Goal: Transaction & Acquisition: Book appointment/travel/reservation

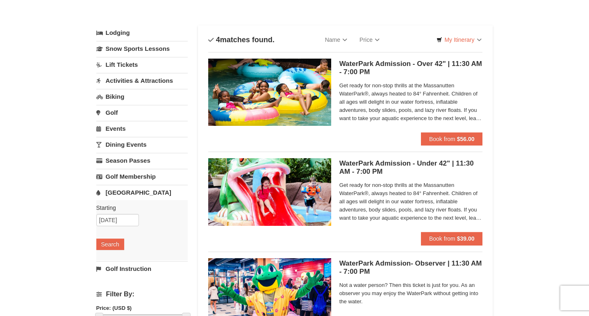
scroll to position [30, 0]
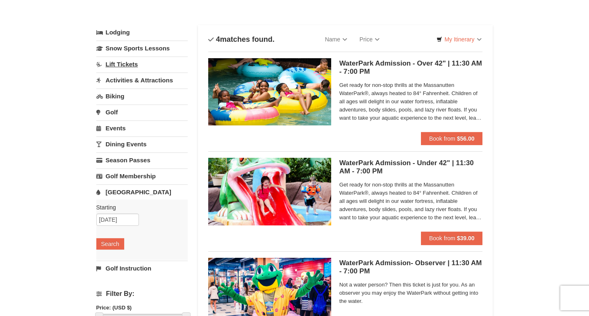
click at [132, 69] on link "Lift Tickets" at bounding box center [141, 64] width 91 height 15
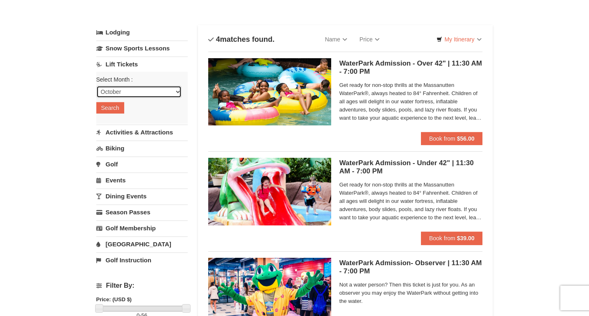
select select "12"
click at [119, 111] on button "Search" at bounding box center [110, 107] width 28 height 11
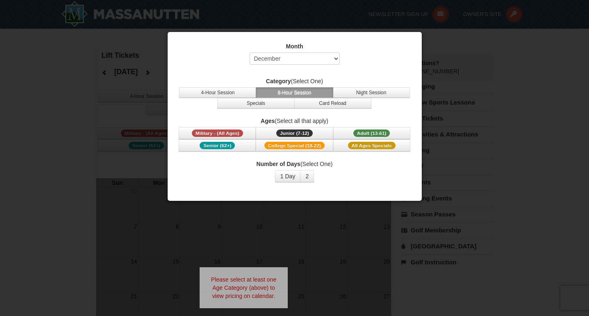
select select "12"
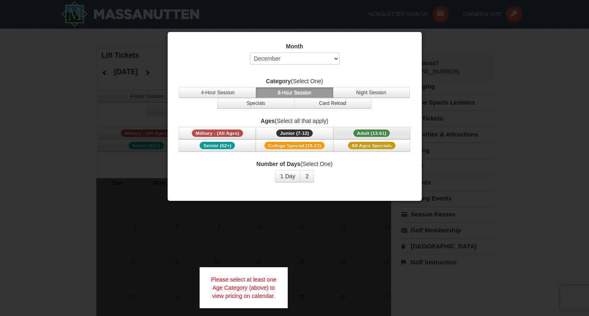
click at [361, 132] on span "Adult (13-61)" at bounding box center [371, 132] width 37 height 7
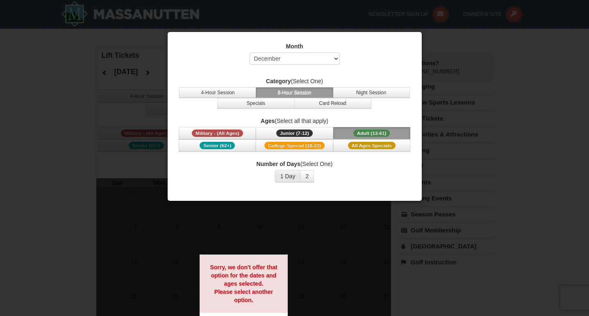
click at [291, 179] on button "1 Day" at bounding box center [288, 176] width 26 height 12
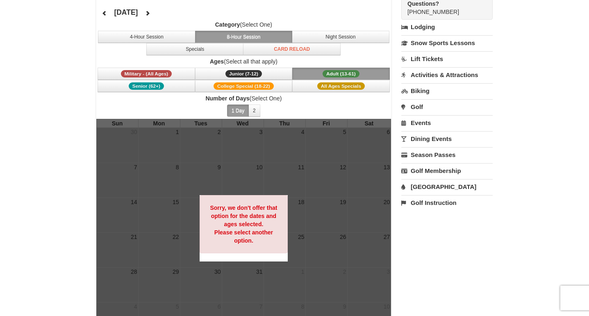
scroll to position [59, 0]
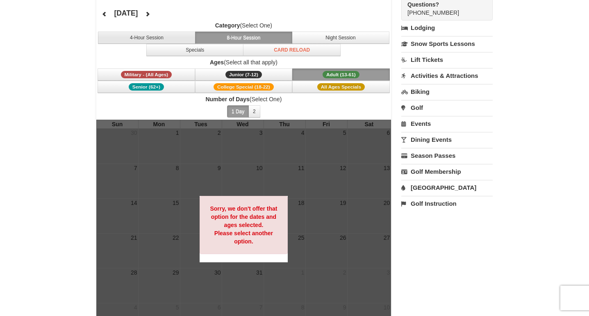
click at [175, 34] on button "4-Hour Session" at bounding box center [147, 38] width 98 height 12
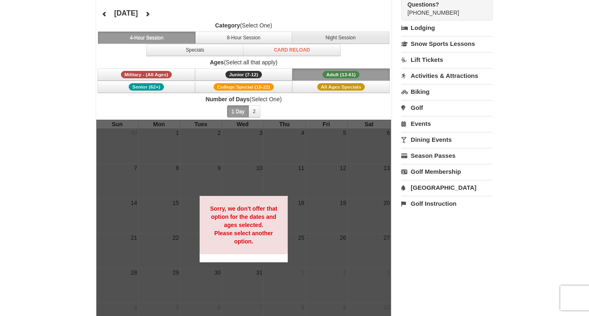
click at [313, 40] on button "Night Session" at bounding box center [341, 38] width 98 height 12
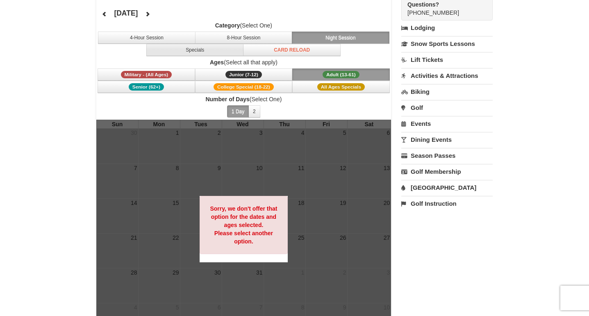
click at [225, 52] on button "Specials" at bounding box center [195, 50] width 98 height 12
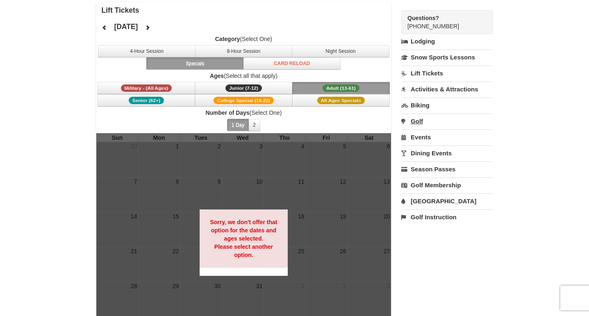
scroll to position [24, 0]
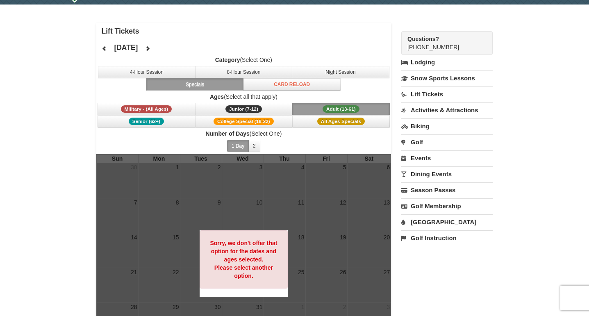
click at [440, 109] on link "Activities & Attractions" at bounding box center [446, 109] width 91 height 15
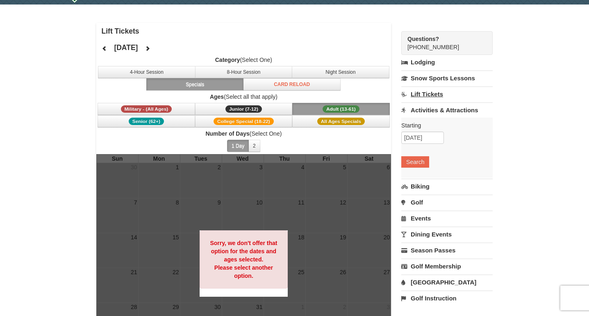
click at [433, 92] on link "Lift Tickets" at bounding box center [446, 93] width 91 height 15
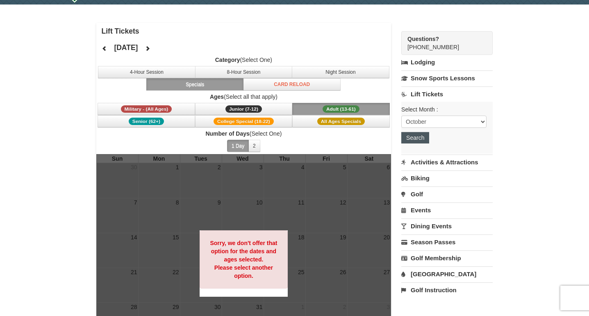
click at [422, 135] on button "Search" at bounding box center [415, 137] width 28 height 11
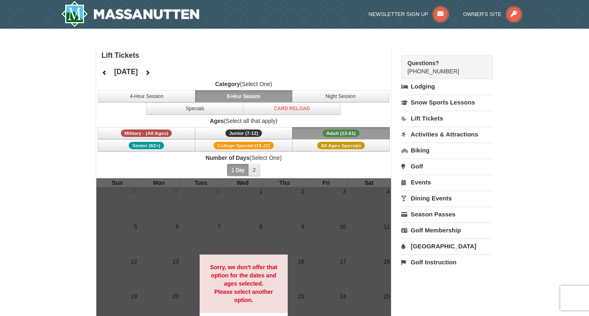
click at [254, 173] on button "2" at bounding box center [254, 170] width 12 height 12
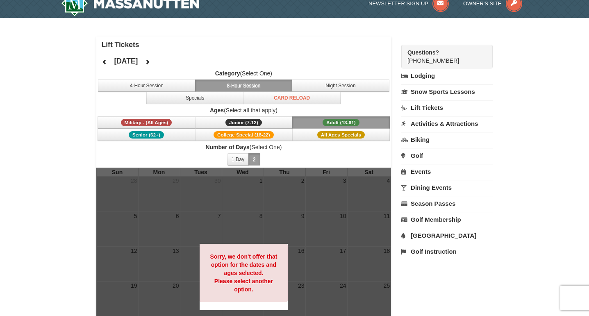
scroll to position [18, 0]
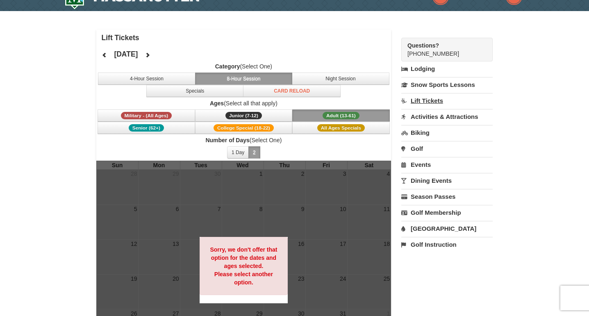
click at [433, 104] on link "Lift Tickets" at bounding box center [446, 100] width 91 height 15
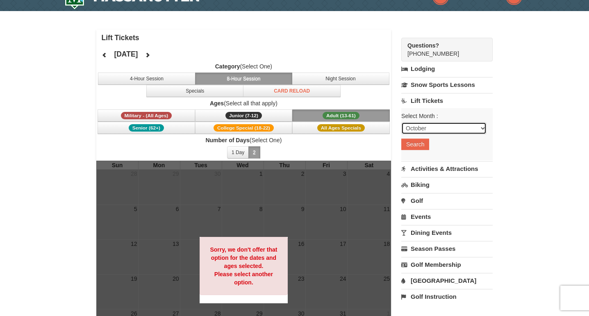
select select "1"
click at [424, 143] on button "Search" at bounding box center [415, 143] width 28 height 11
